Goal: Find specific page/section: Find specific page/section

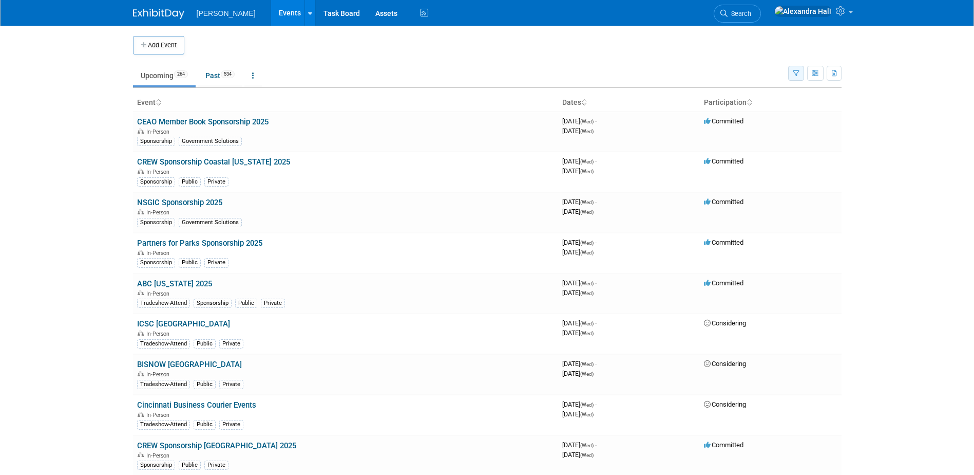
click at [795, 77] on icon "button" at bounding box center [796, 73] width 7 height 7
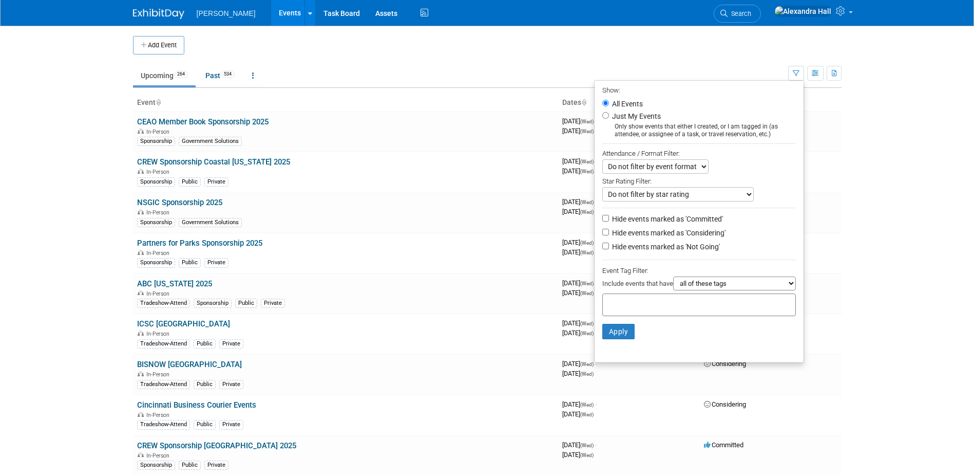
click at [625, 308] on input "text" at bounding box center [648, 303] width 82 height 10
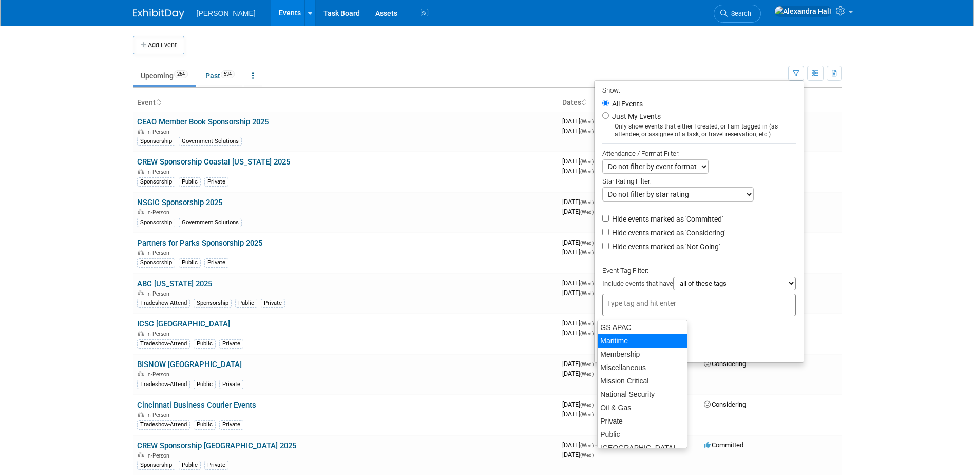
scroll to position [147, 0]
click at [630, 332] on div "GS APAC" at bounding box center [642, 329] width 90 height 14
type input "GS APAC"
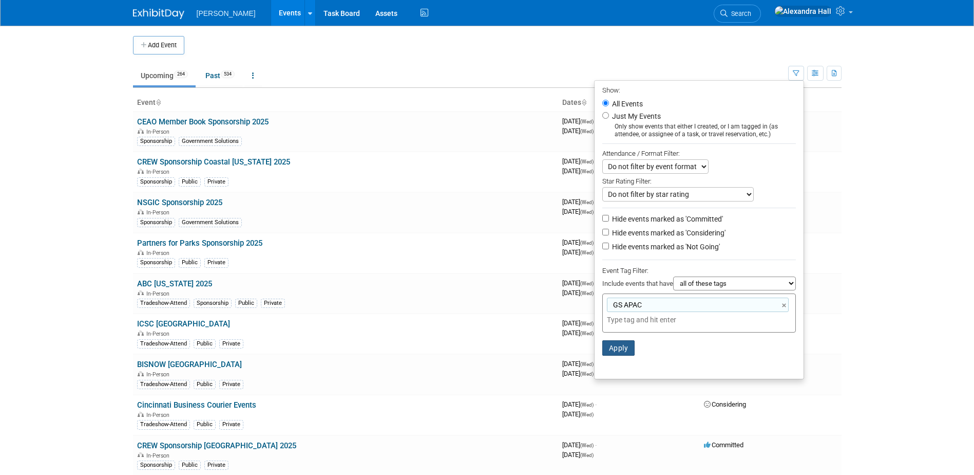
click at [619, 348] on button "Apply" at bounding box center [618, 347] width 33 height 15
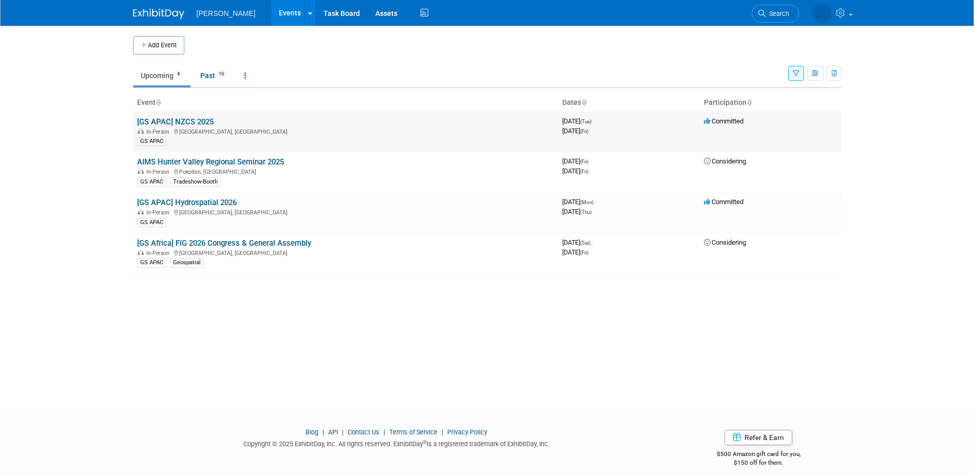
click at [210, 119] on link "[GS APAC] NZCS 2025" at bounding box center [175, 121] width 77 height 9
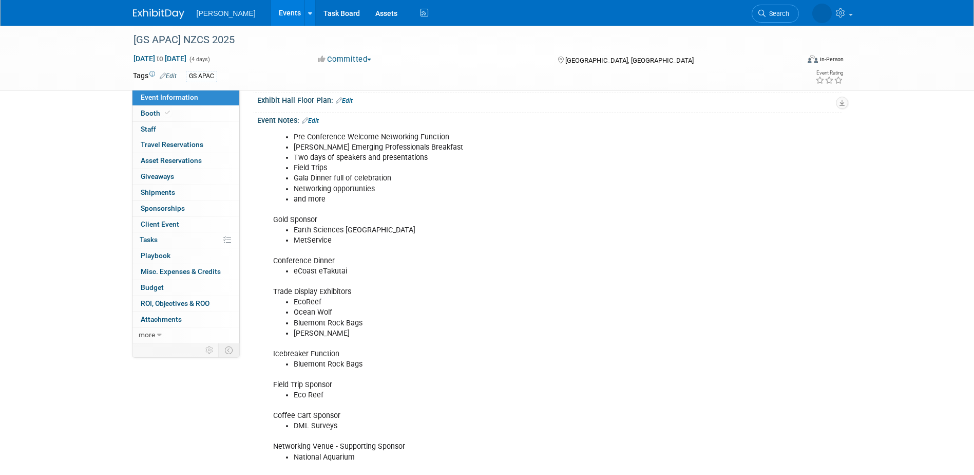
scroll to position [308, 0]
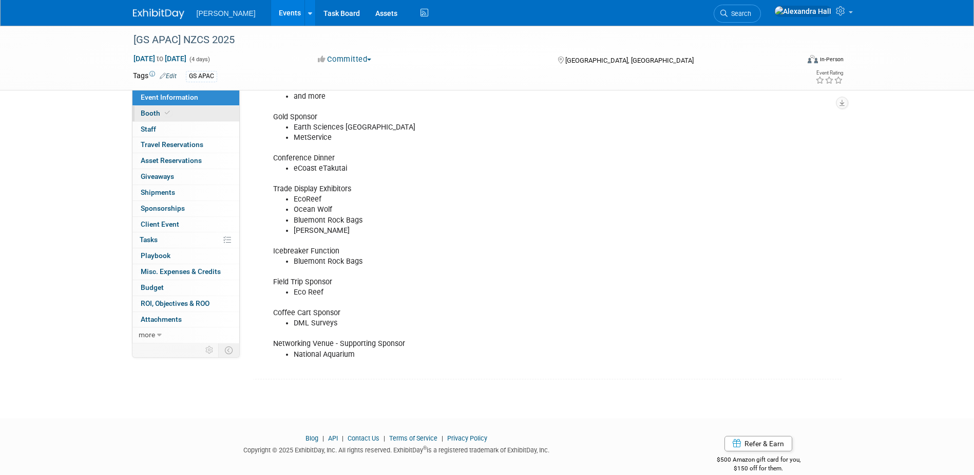
click at [153, 114] on span "Booth" at bounding box center [156, 113] width 31 height 8
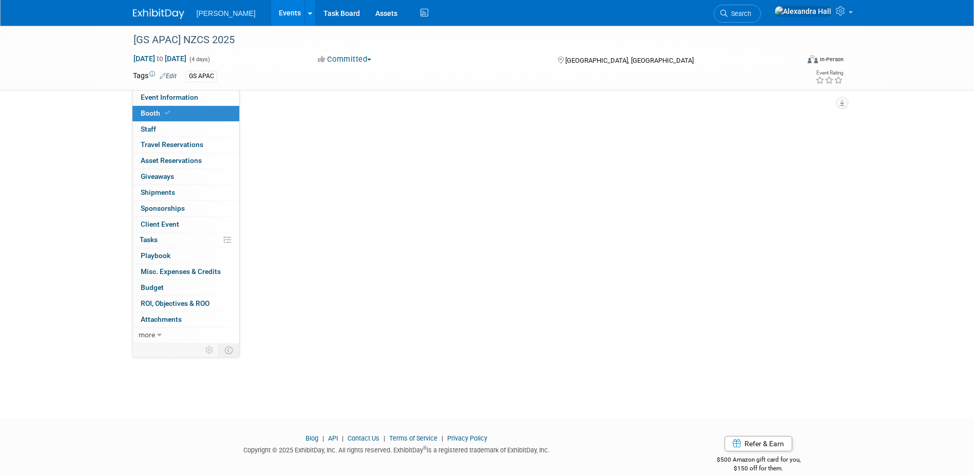
scroll to position [0, 0]
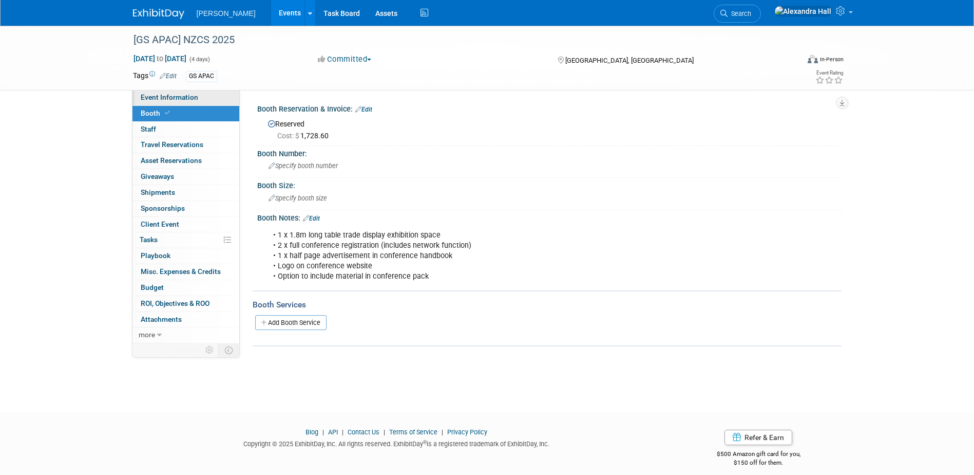
click at [171, 93] on span "Event Information" at bounding box center [170, 97] width 58 height 8
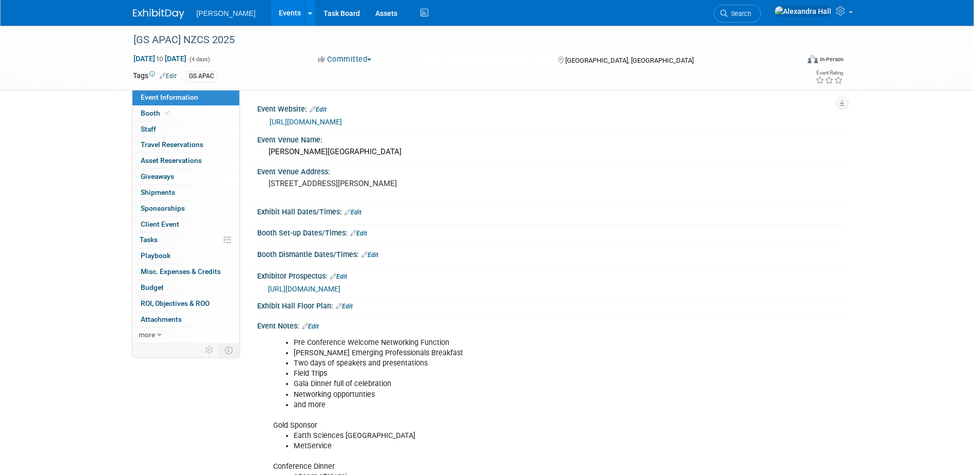
click at [342, 120] on link "https://www.coastalsociety.org.nz/conferences/2025/" at bounding box center [306, 122] width 72 height 8
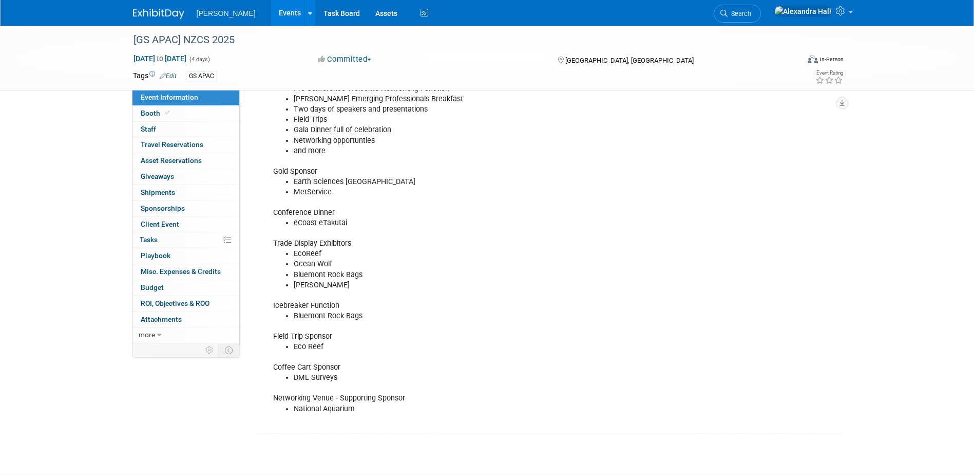
scroll to position [323, 0]
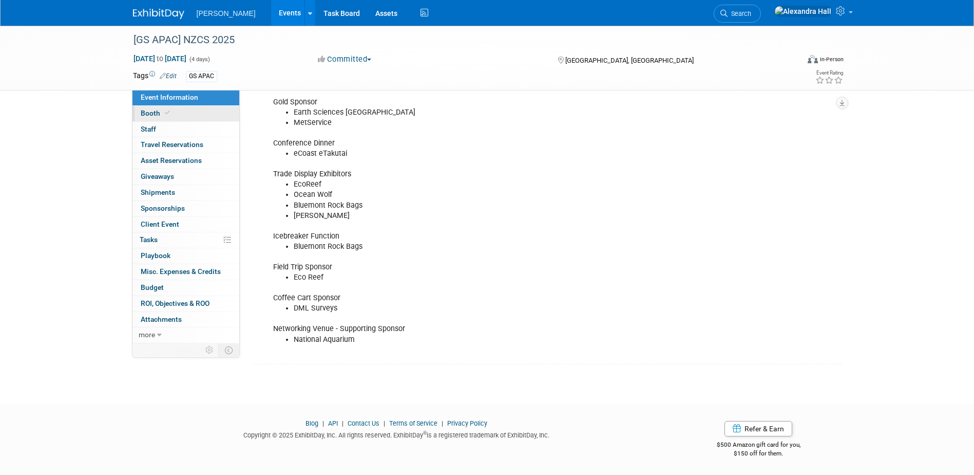
click at [178, 115] on link "Booth" at bounding box center [186, 113] width 107 height 15
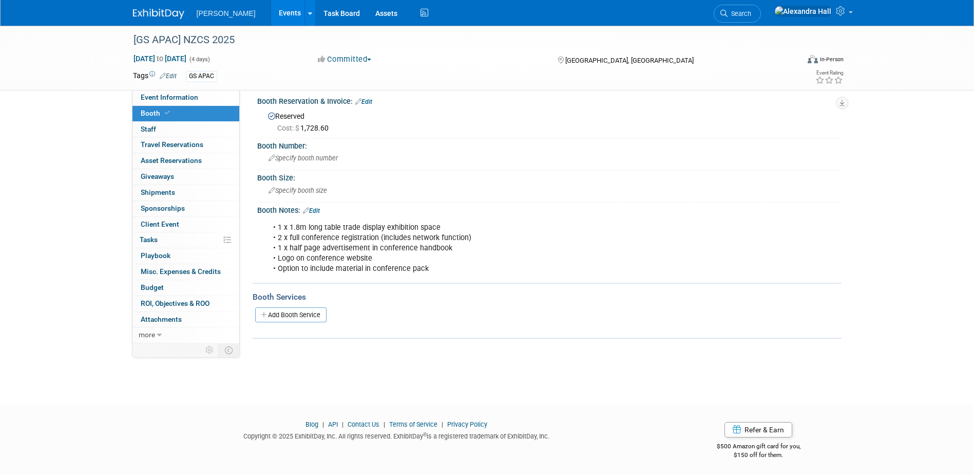
scroll to position [9, 0]
